Goal: Information Seeking & Learning: Understand process/instructions

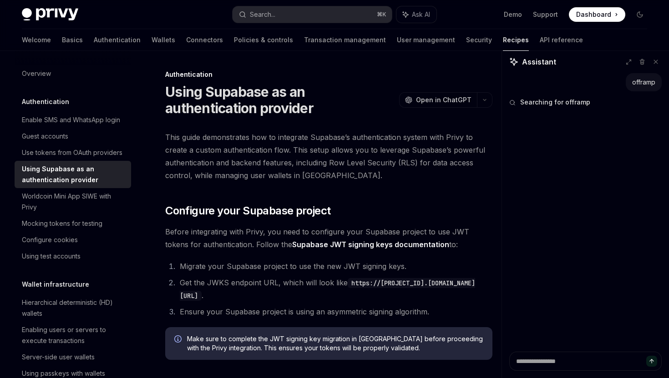
scroll to position [1165, 0]
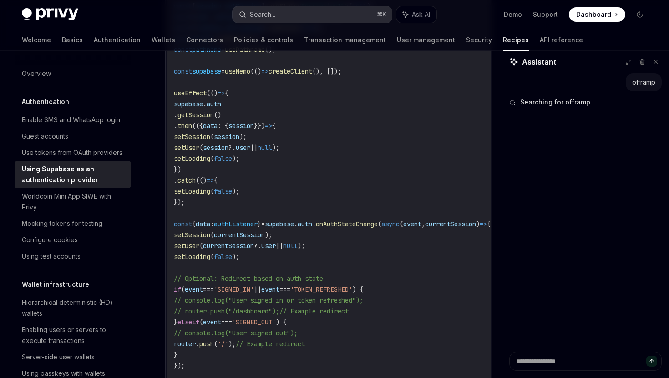
click at [321, 14] on button "Search... ⌘ K" at bounding box center [311, 14] width 159 height 16
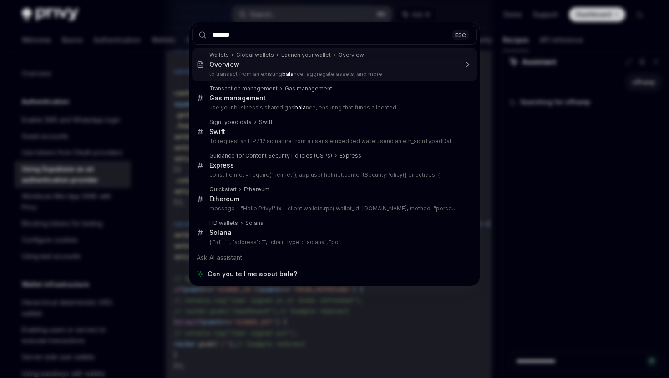
type input "*******"
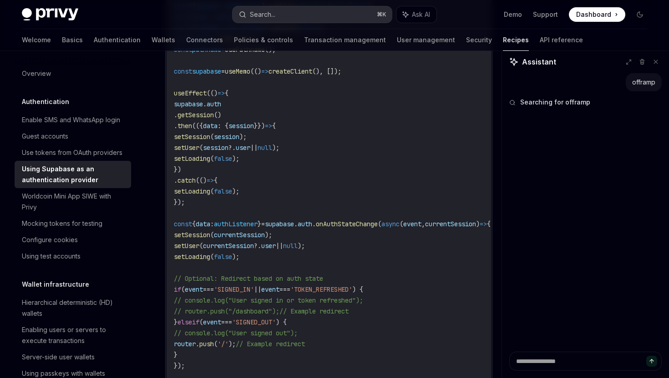
click at [357, 15] on button "Search... ⌘ K" at bounding box center [311, 14] width 159 height 16
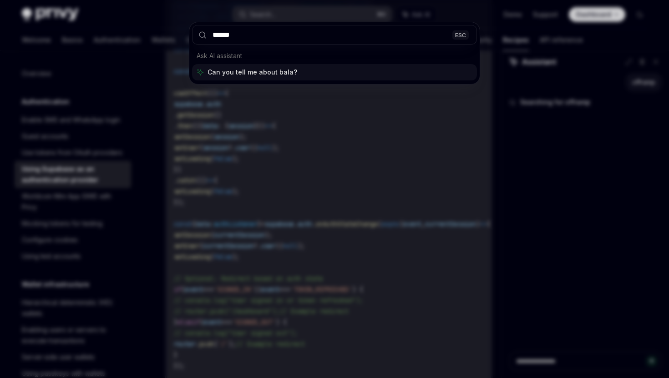
type input "*******"
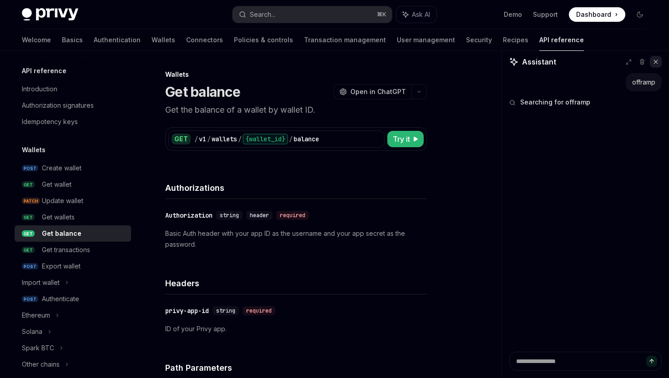
click at [655, 65] on icon at bounding box center [655, 62] width 6 height 6
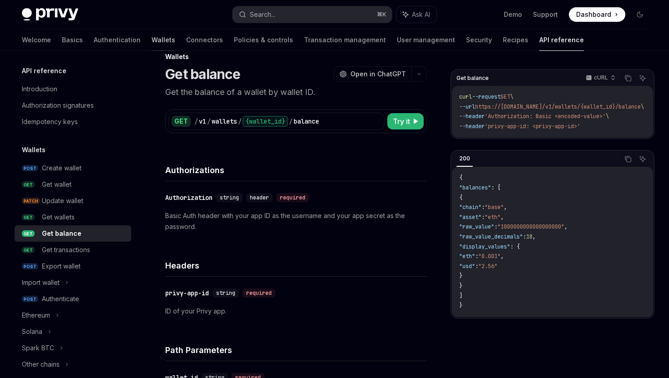
click at [151, 45] on link "Wallets" at bounding box center [163, 40] width 24 height 22
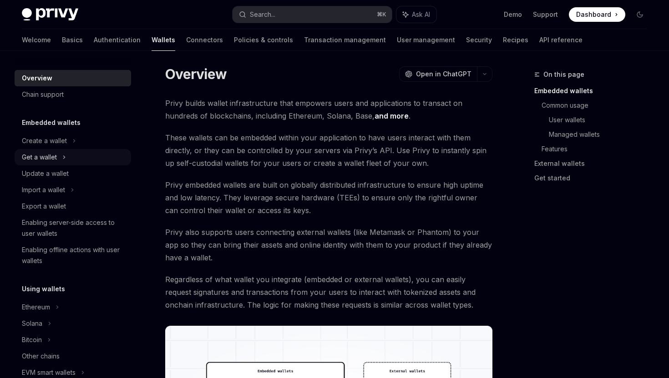
click at [86, 152] on div "Get a wallet" at bounding box center [73, 157] width 116 height 16
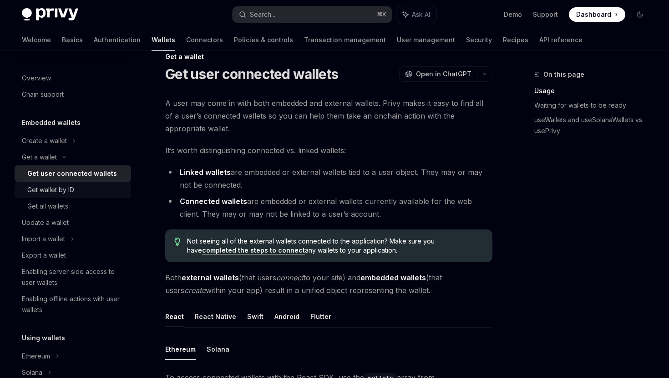
click at [99, 186] on div "Get wallet by ID" at bounding box center [76, 190] width 98 height 11
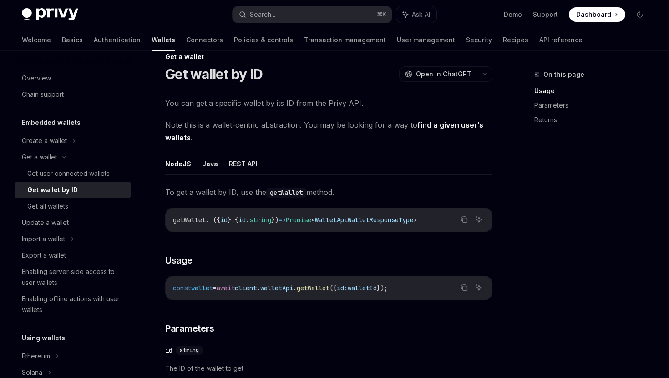
scroll to position [26, 0]
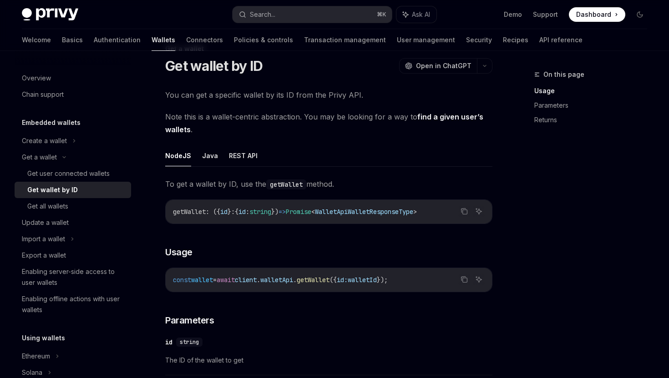
click at [426, 116] on link "find a given user’s wallets" at bounding box center [324, 123] width 318 height 22
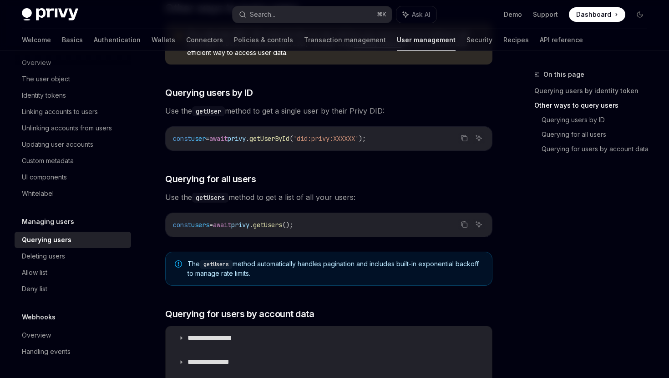
scroll to position [324, 0]
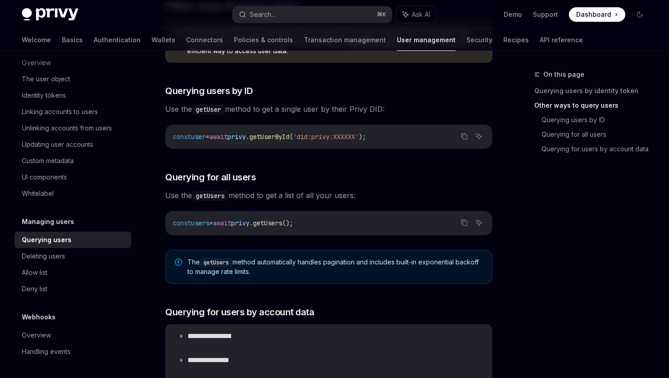
click at [335, 112] on span "Use the getUser method to get a single user by their Privy DID:" at bounding box center [328, 109] width 327 height 13
click at [373, 108] on span "Use the getUser method to get a single user by their Privy DID:" at bounding box center [328, 109] width 327 height 13
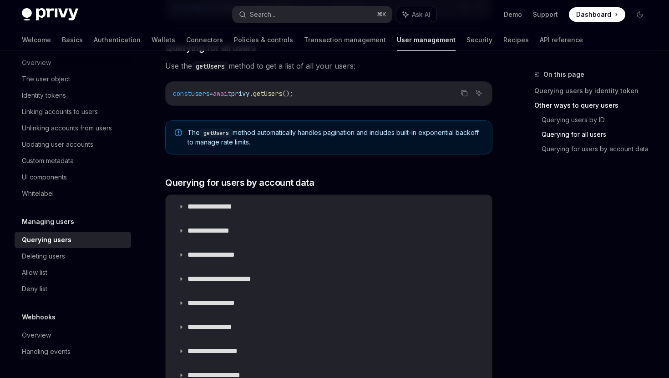
scroll to position [451, 0]
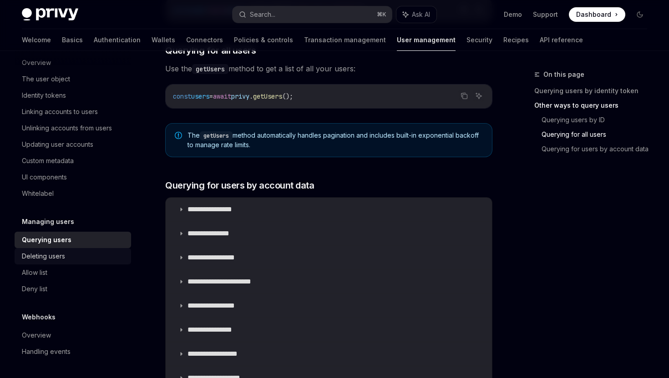
click at [67, 264] on link "Deleting users" at bounding box center [73, 256] width 116 height 16
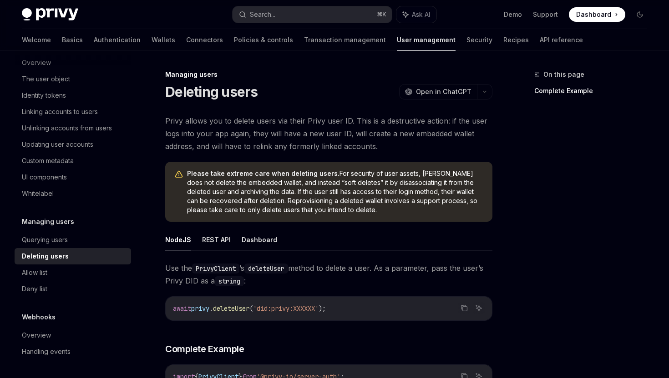
click at [67, 264] on link "Deleting users" at bounding box center [73, 256] width 116 height 16
click at [65, 270] on div "Allow list" at bounding box center [74, 272] width 104 height 11
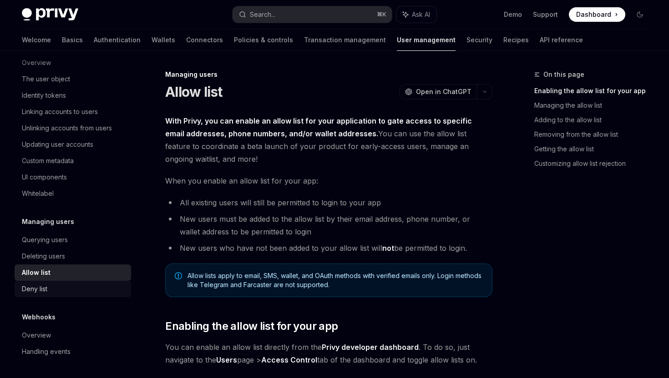
click at [66, 285] on div "Deny list" at bounding box center [74, 289] width 104 height 11
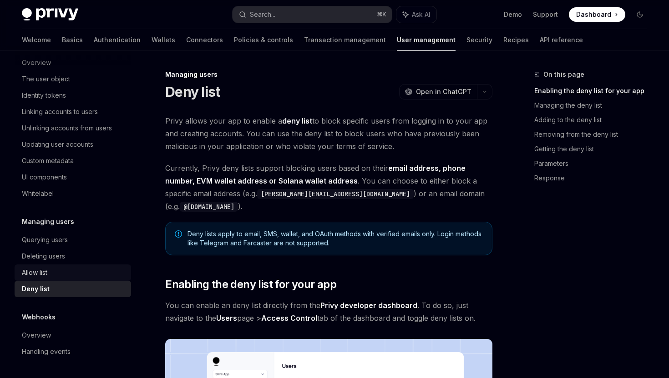
click at [73, 275] on div "Allow list" at bounding box center [74, 272] width 104 height 11
type textarea "*"
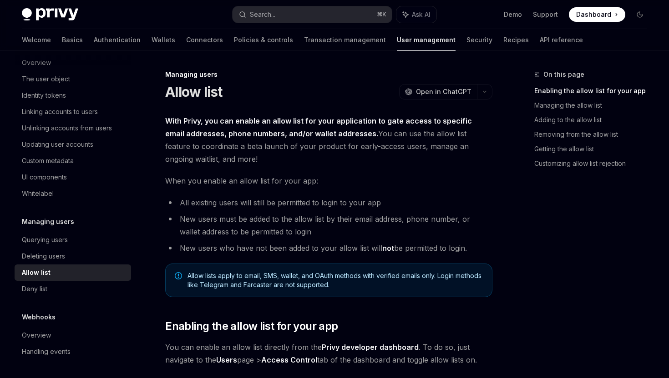
click at [258, 149] on span "With Privy, you can enable an allow list for your application to gate access to…" at bounding box center [328, 140] width 327 height 51
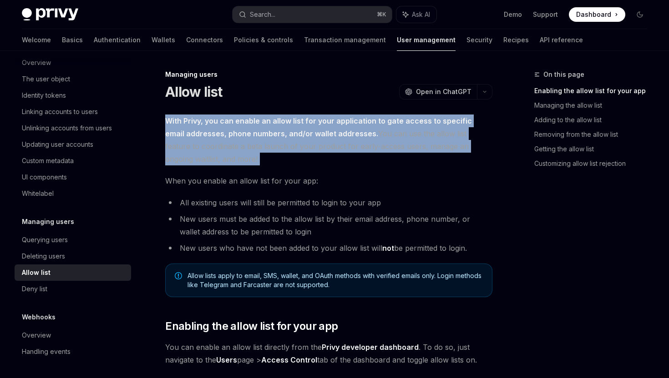
click at [301, 136] on strong "With Privy, you can enable an allow list for your application to gate access to…" at bounding box center [318, 127] width 307 height 22
